Goal: Transaction & Acquisition: Purchase product/service

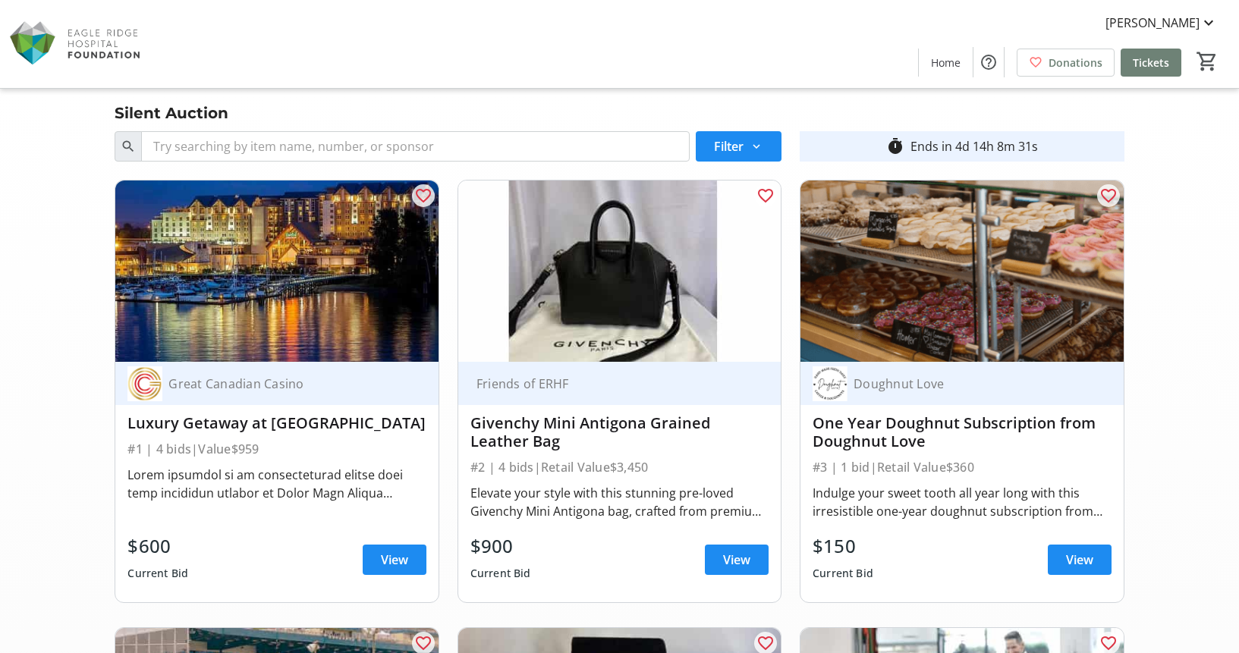
scroll to position [10742, 0]
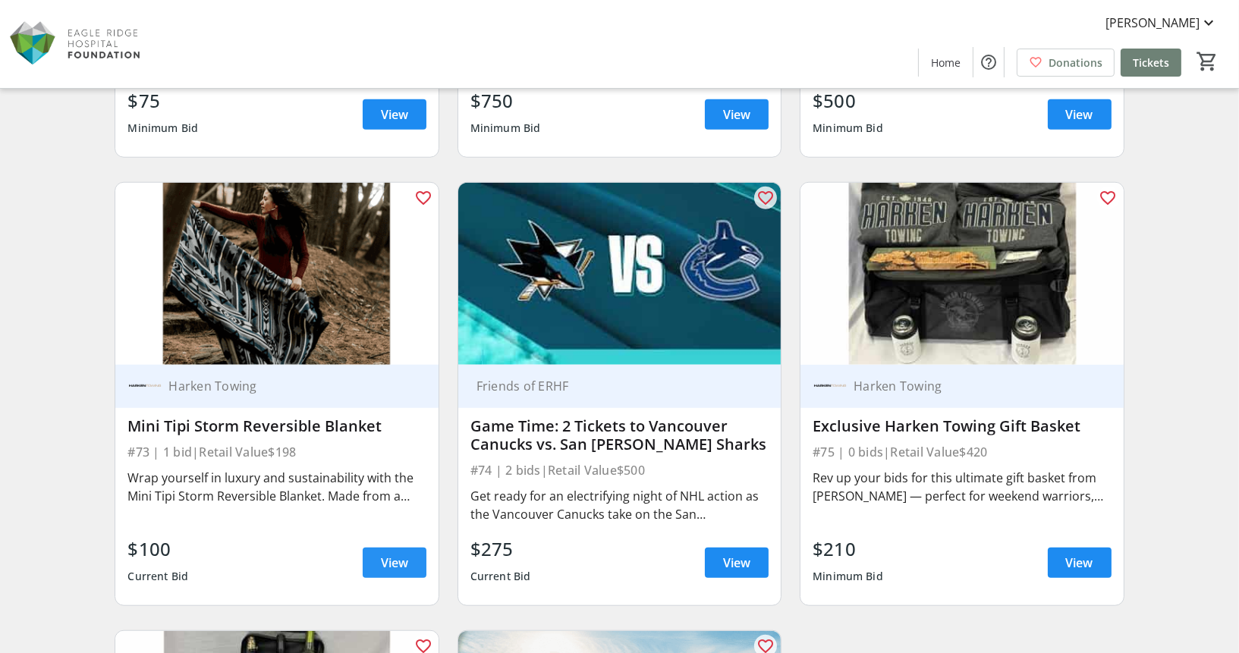
click at [411, 554] on span at bounding box center [395, 563] width 64 height 36
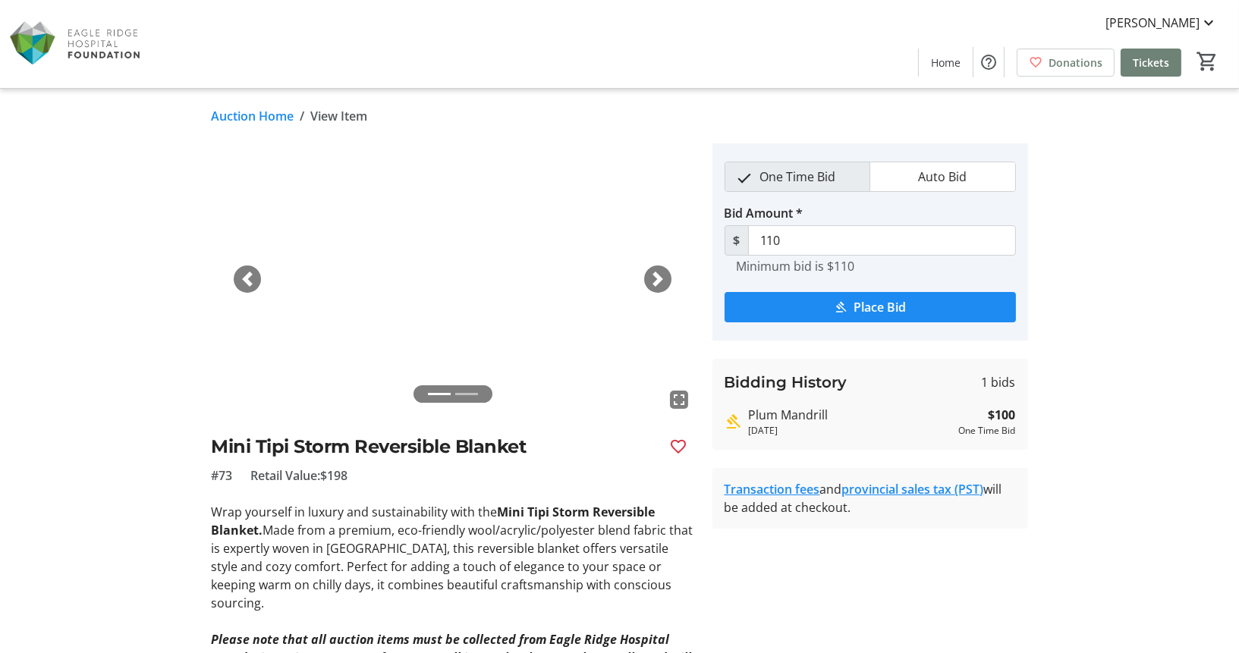
click at [655, 281] on span "button" at bounding box center [657, 279] width 15 height 15
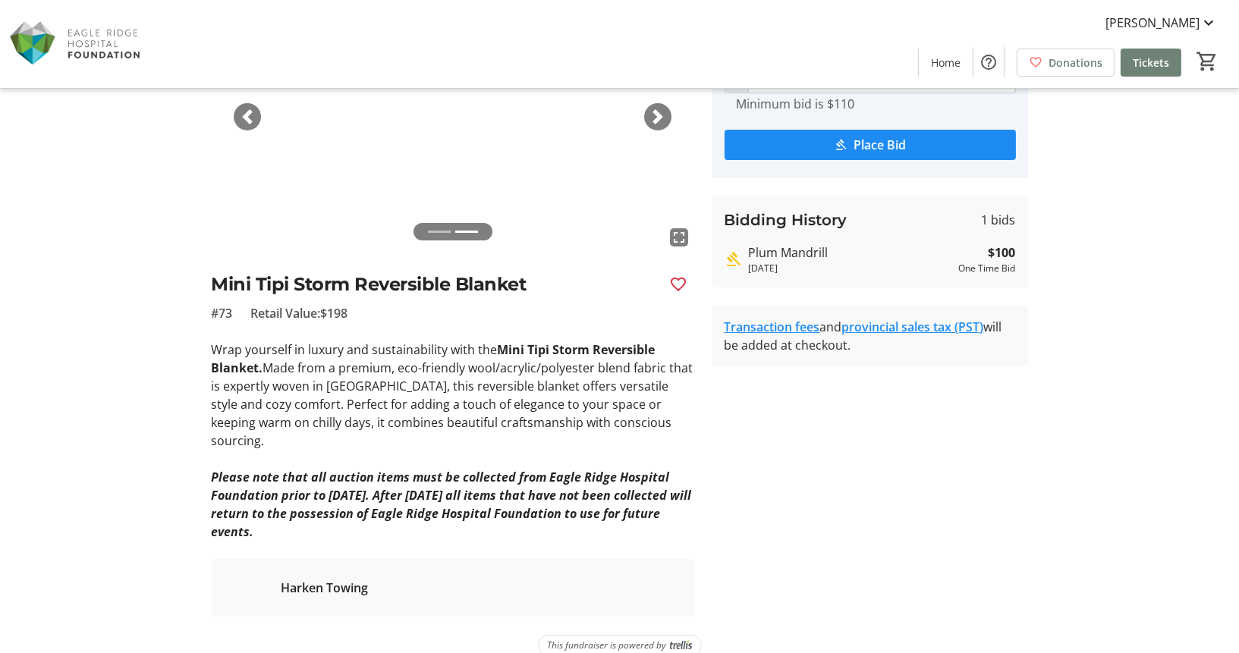
scroll to position [164, 0]
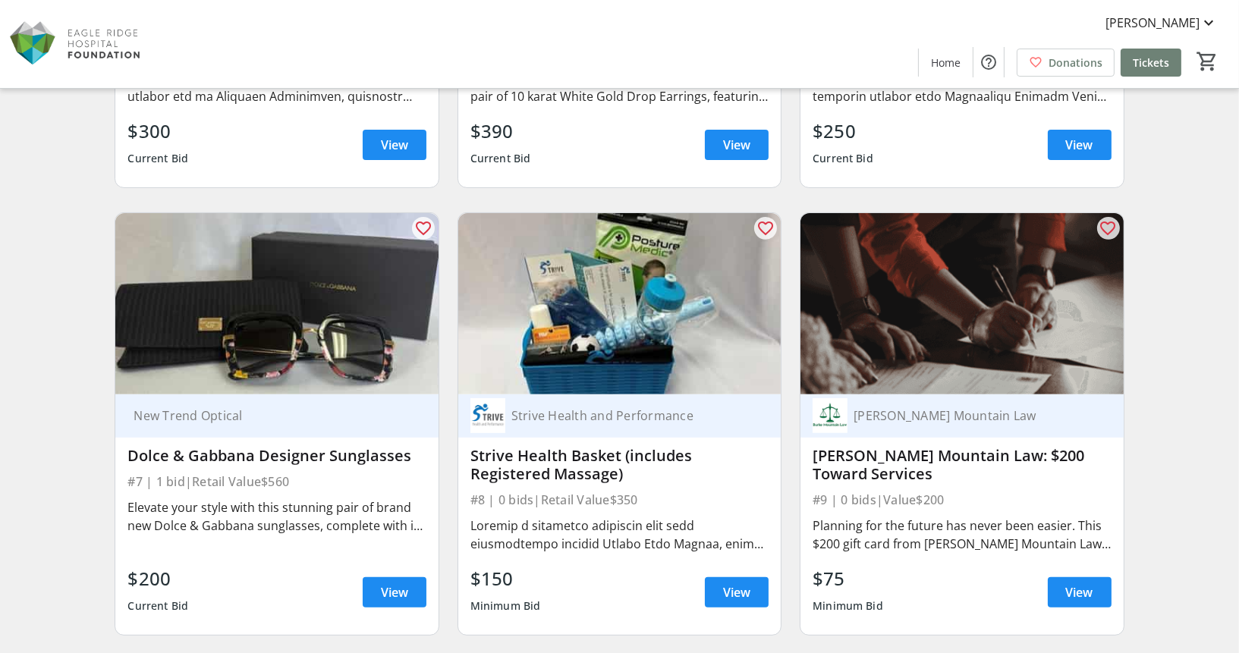
scroll to position [928, 0]
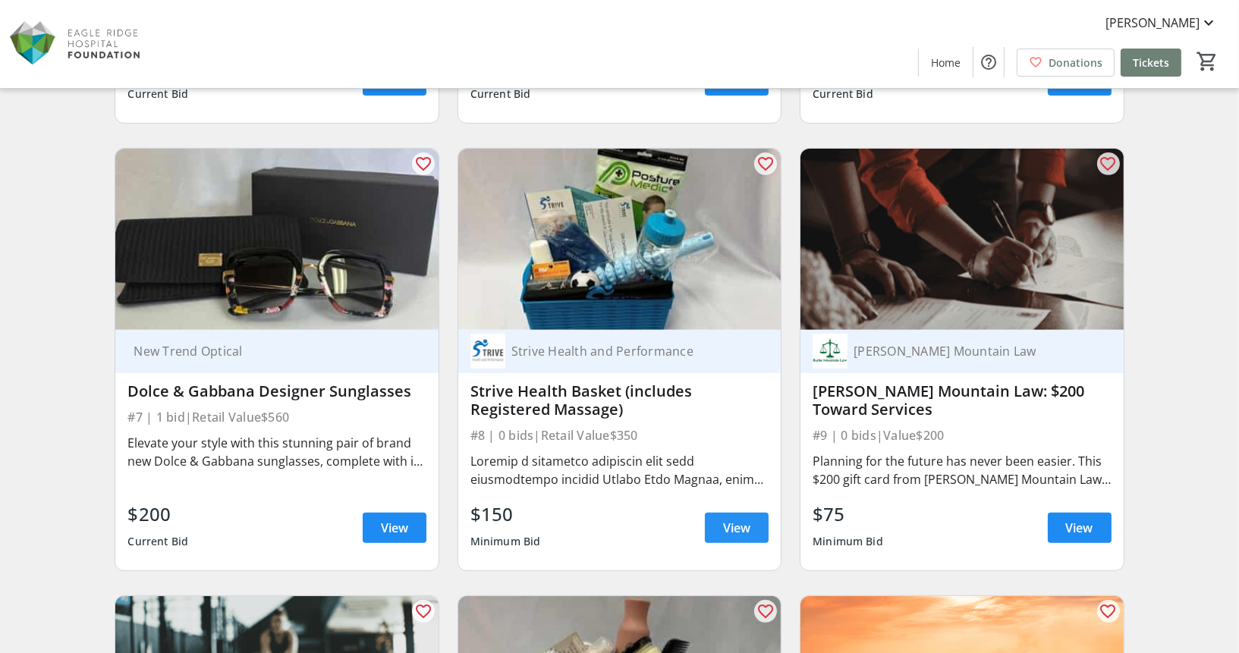
click at [747, 520] on span "View" at bounding box center [736, 528] width 27 height 18
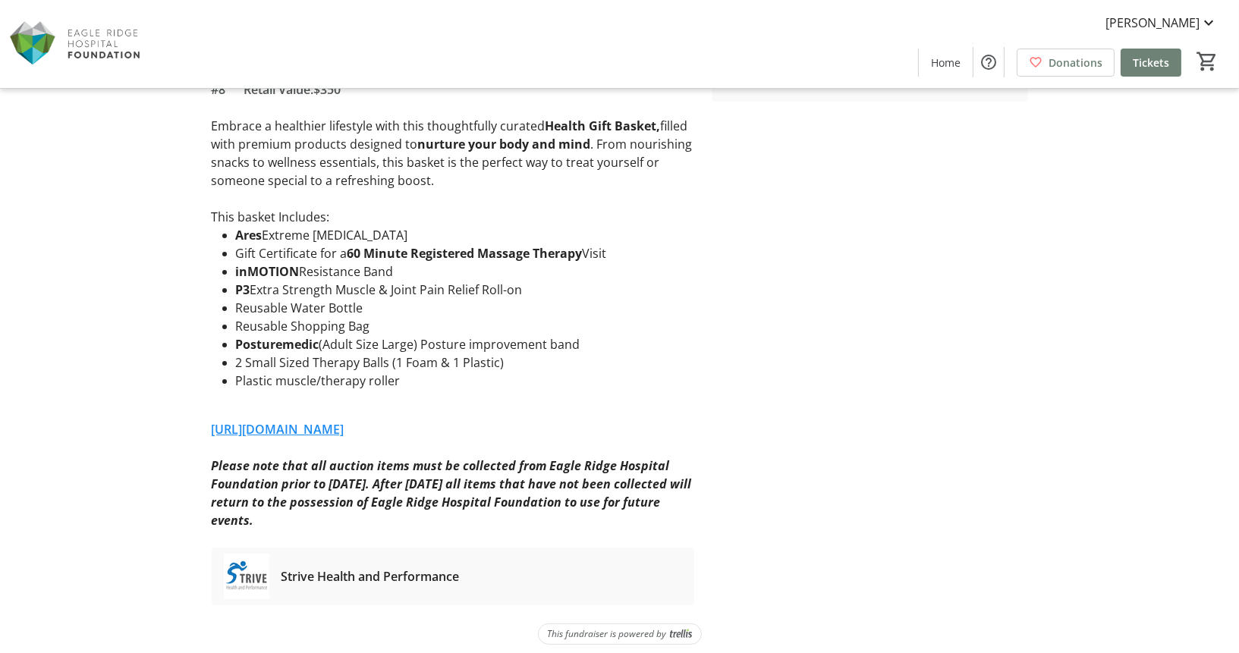
scroll to position [422, 0]
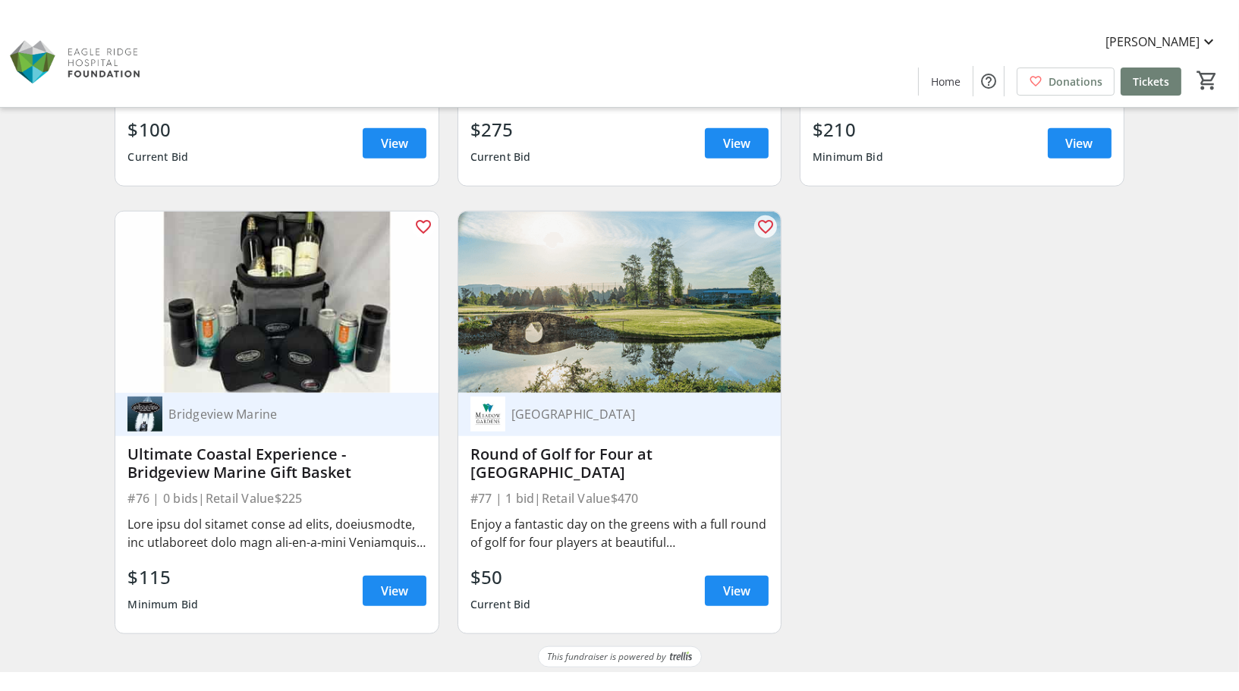
scroll to position [11142, 0]
